Goal: Navigation & Orientation: Find specific page/section

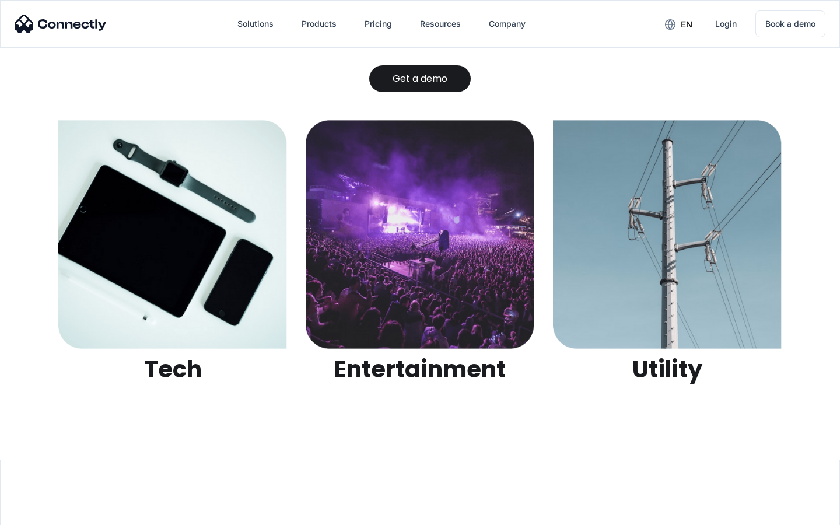
scroll to position [3680, 0]
